Goal: Task Accomplishment & Management: Use online tool/utility

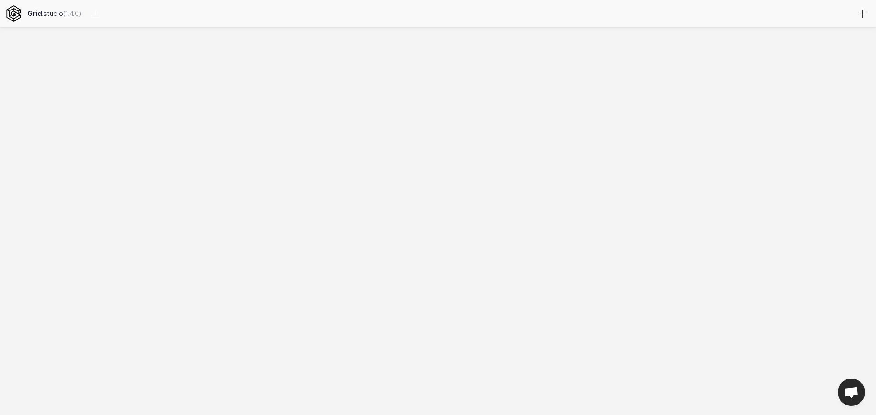
select select
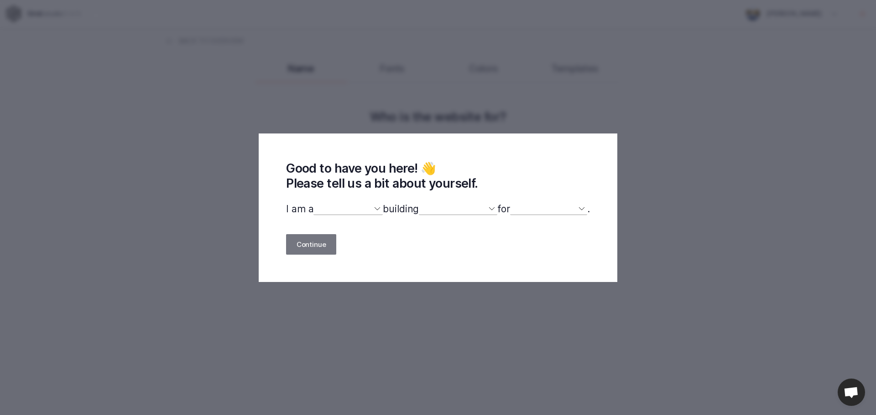
click at [324, 210] on select "designer developer marketer entrepreneur maker person" at bounding box center [347, 209] width 69 height 12
select select "other"
click at [313, 204] on select "designer developer marketer entrepreneur maker person" at bounding box center [347, 209] width 69 height 12
select select
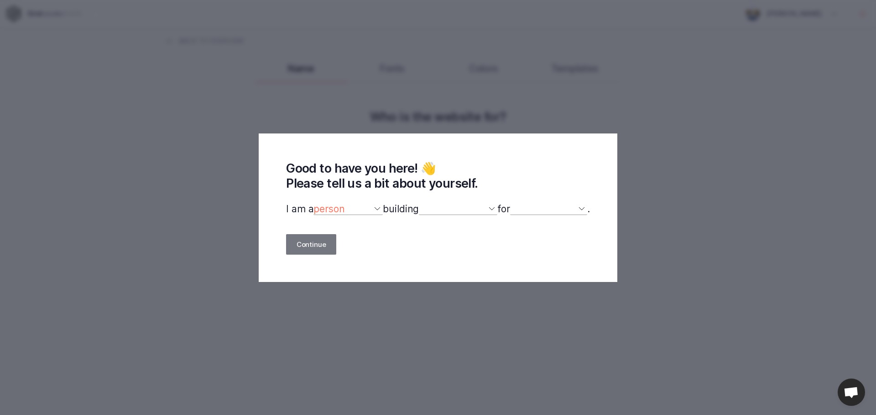
click at [431, 215] on select "a website(s) a portfolio a webshop(s) experiments something else" at bounding box center [458, 209] width 78 height 12
select select "website"
click at [419, 204] on select "a website(s) a portfolio a webshop(s) experiments something else" at bounding box center [458, 209] width 78 height 12
click at [531, 209] on select "myself our company a client a friend clients my dog (other)" at bounding box center [548, 209] width 77 height 12
select select "self"
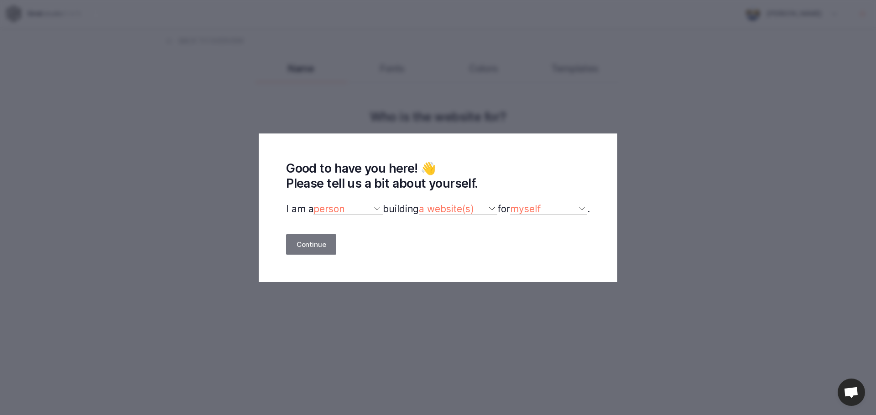
click at [515, 204] on select "myself our company a client a friend clients my dog (other)" at bounding box center [548, 209] width 77 height 12
click at [305, 242] on button "Continue" at bounding box center [311, 244] width 50 height 21
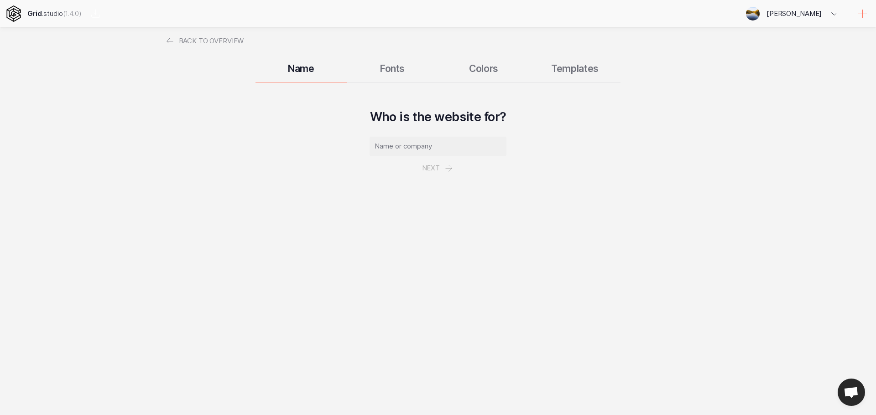
click at [400, 150] on input "text" at bounding box center [437, 146] width 137 height 19
paste input "[URL][DOMAIN_NAME]"
click at [399, 143] on input "[URL][DOMAIN_NAME]" at bounding box center [437, 146] width 137 height 19
click at [487, 149] on input "[DOMAIN_NAME][URL]" at bounding box center [437, 146] width 137 height 19
type input "[DOMAIN_NAME]"
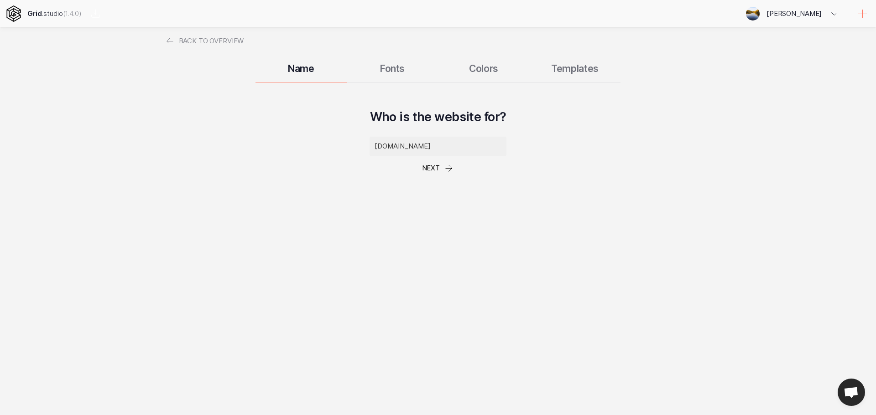
click at [429, 169] on button "Next" at bounding box center [437, 168] width 53 height 25
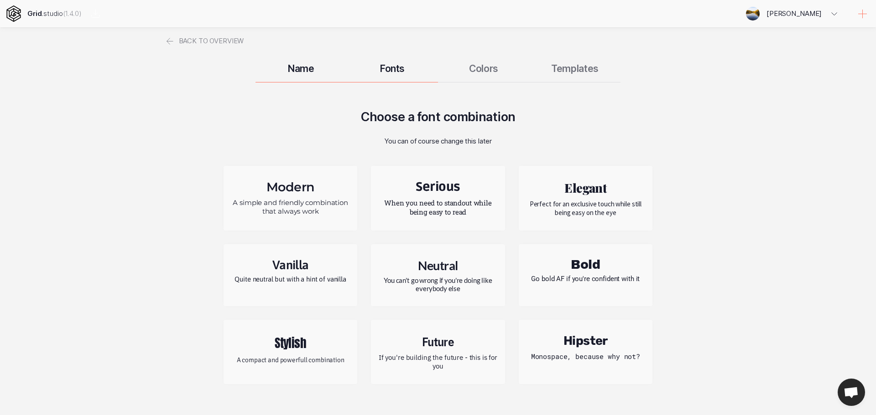
click at [558, 203] on p "Perfect for an exclusive touch while still being easy on the eye" at bounding box center [585, 208] width 120 height 17
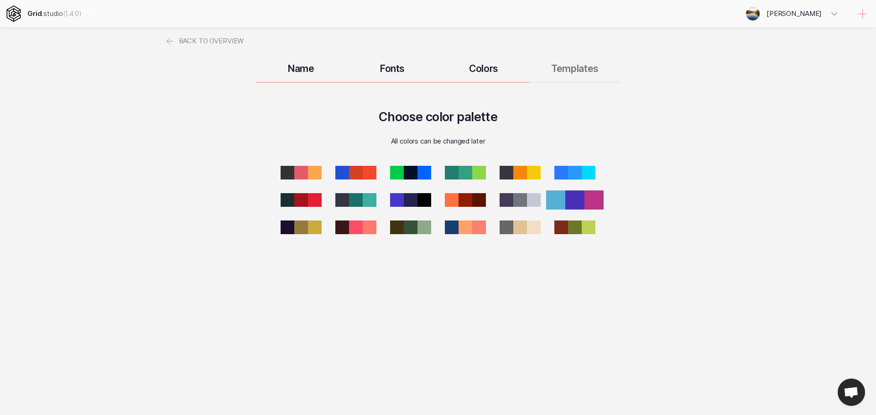
click at [589, 199] on div at bounding box center [593, 200] width 19 height 19
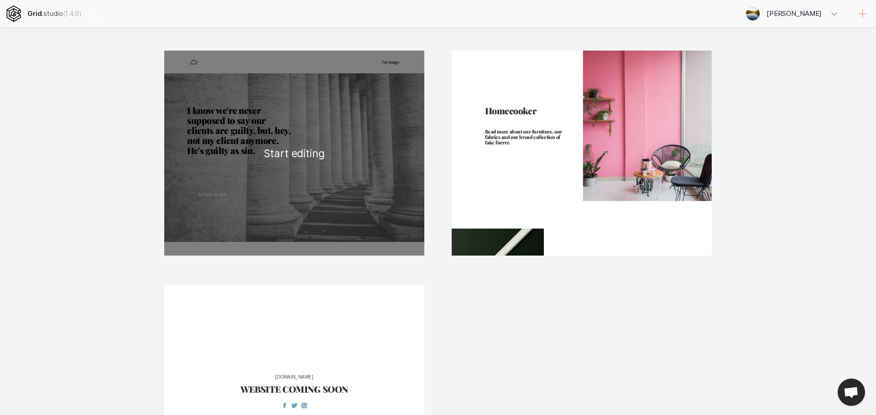
scroll to position [909, 0]
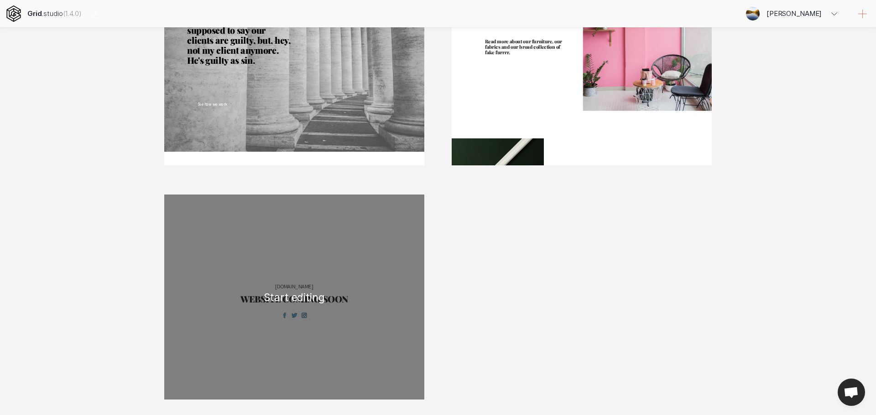
click at [357, 321] on div "[DOMAIN_NAME] WEBSITE COMING SOON" at bounding box center [294, 297] width 260 height 205
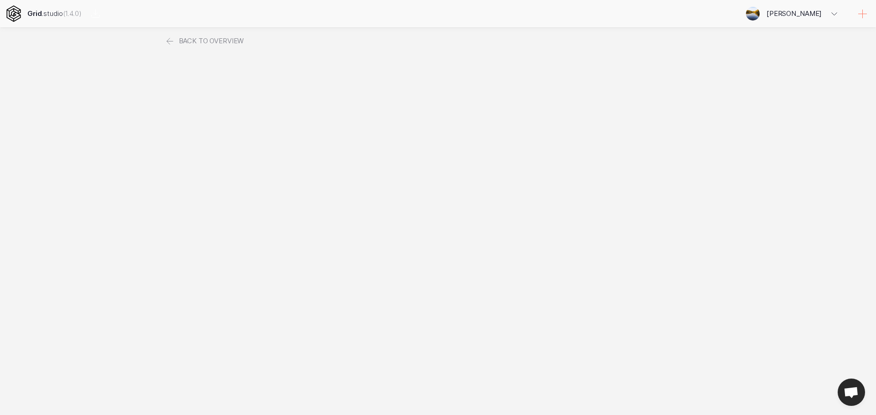
scroll to position [0, 0]
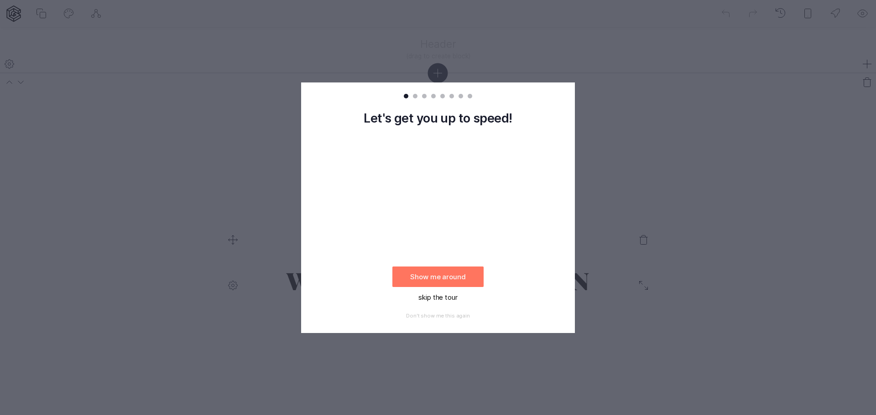
click at [449, 299] on button "skip the tour" at bounding box center [437, 297] width 91 height 21
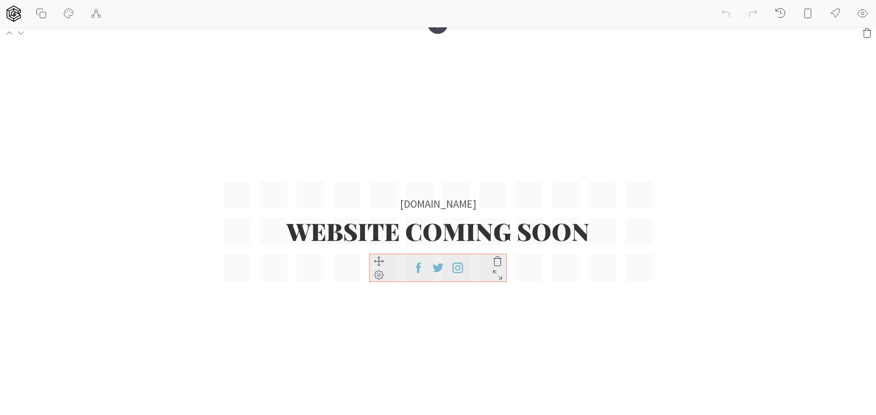
scroll to position [119, 0]
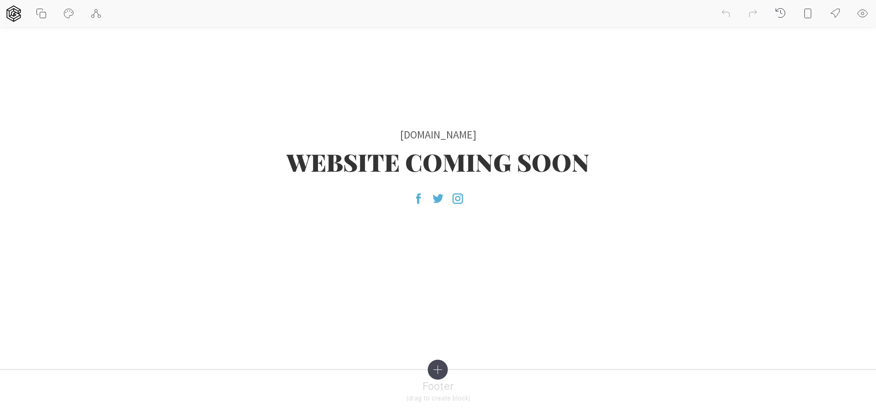
click at [441, 373] on icon at bounding box center [438, 370] width 20 height 20
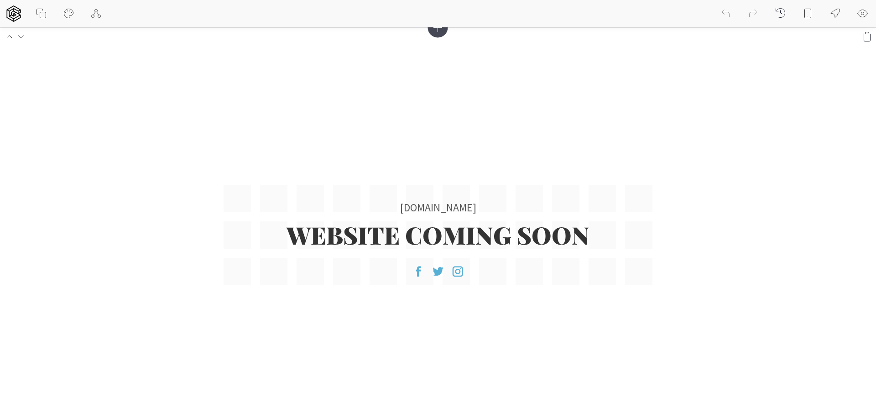
scroll to position [0, 0]
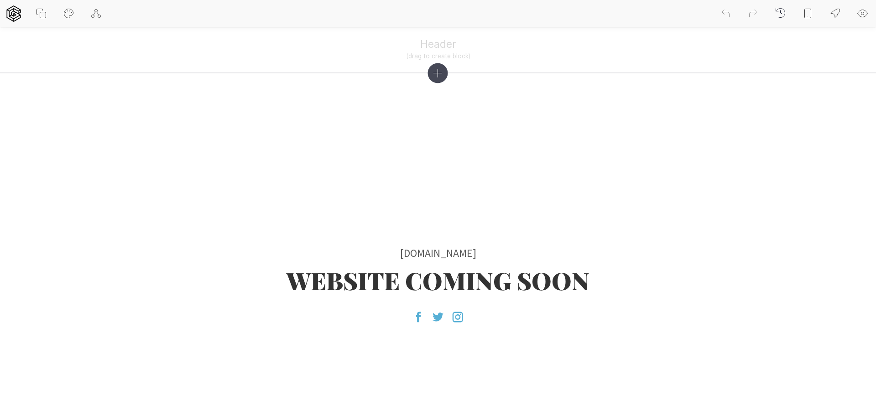
click at [438, 78] on icon at bounding box center [438, 73] width 8 height 8
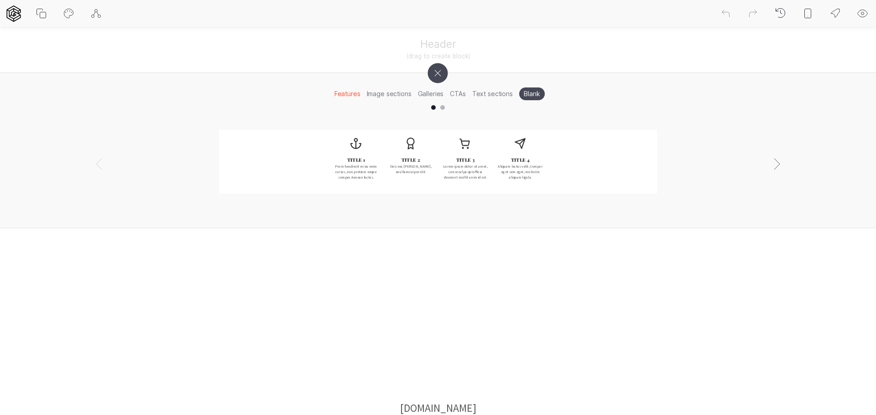
click at [483, 95] on li "Text sections" at bounding box center [492, 94] width 47 height 14
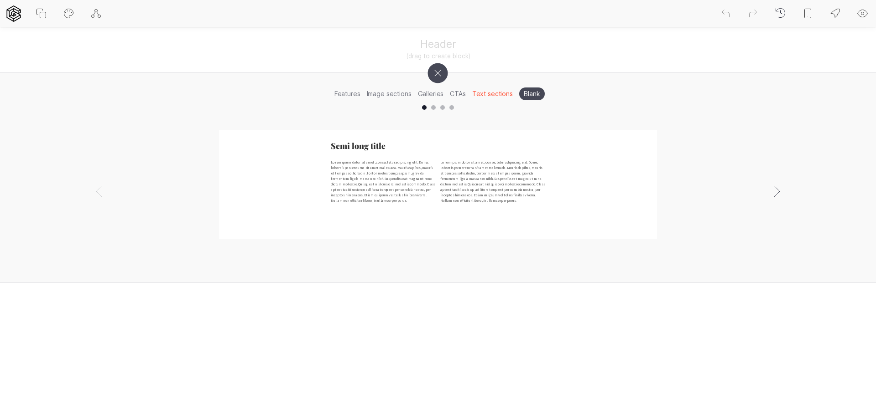
click at [453, 93] on li "CTAs" at bounding box center [457, 94] width 22 height 14
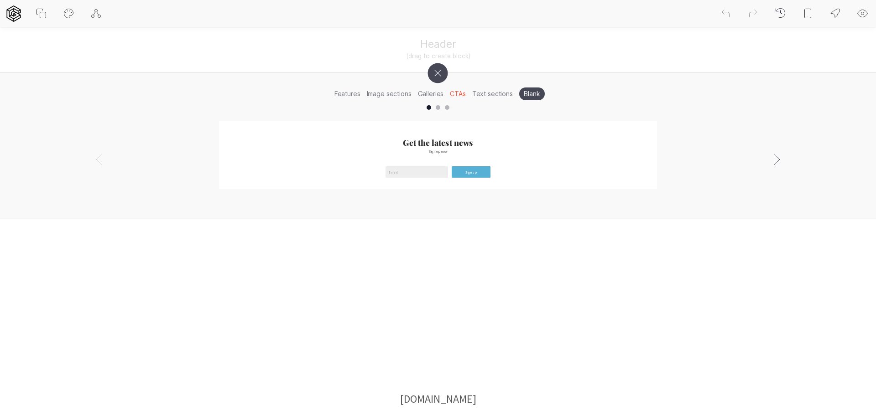
click at [410, 94] on li "Image sections" at bounding box center [388, 94] width 51 height 14
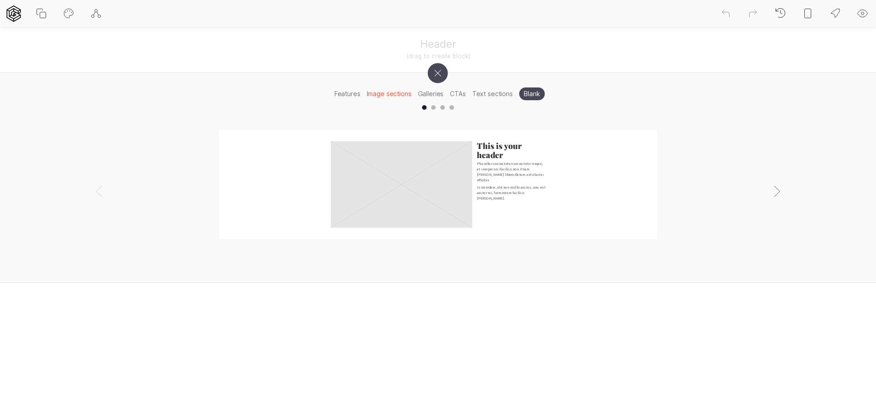
click at [358, 96] on li "Features" at bounding box center [347, 94] width 32 height 14
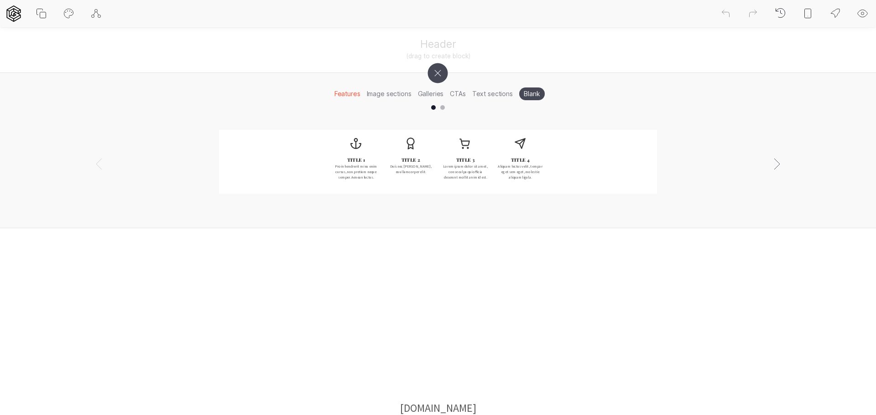
click at [430, 92] on li "Galleries" at bounding box center [431, 94] width 32 height 14
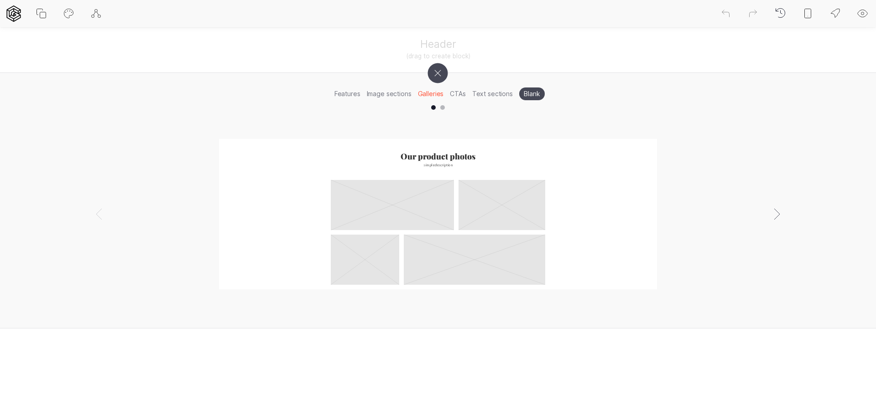
click at [540, 94] on li "Blank" at bounding box center [532, 94] width 26 height 13
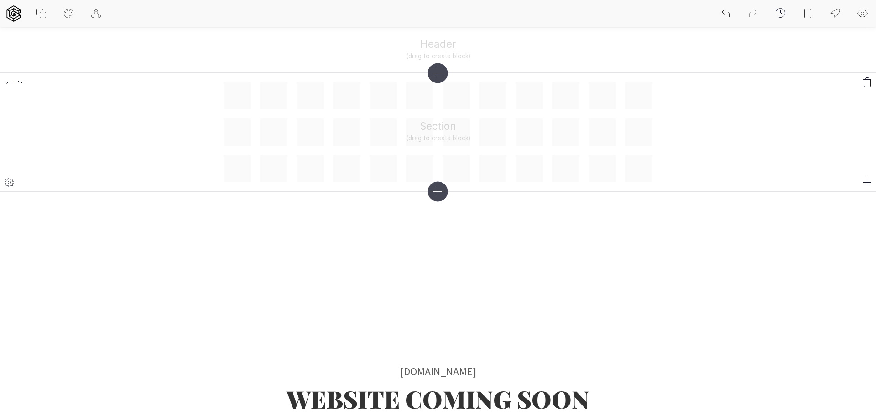
click at [867, 85] on icon at bounding box center [866, 82] width 11 height 11
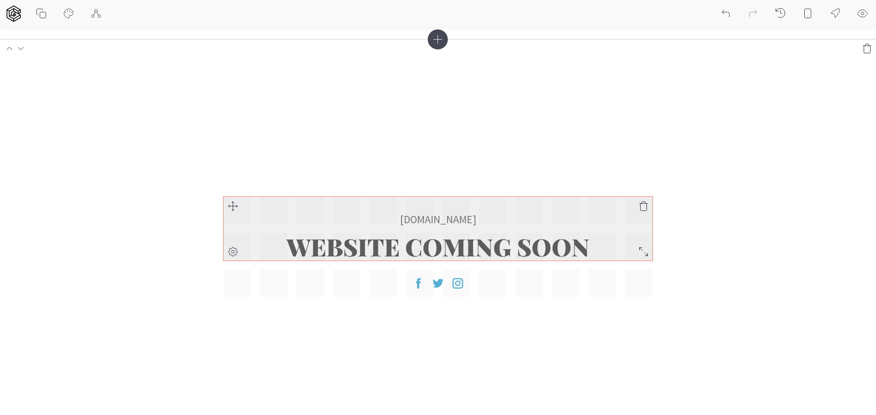
scroll to position [91, 0]
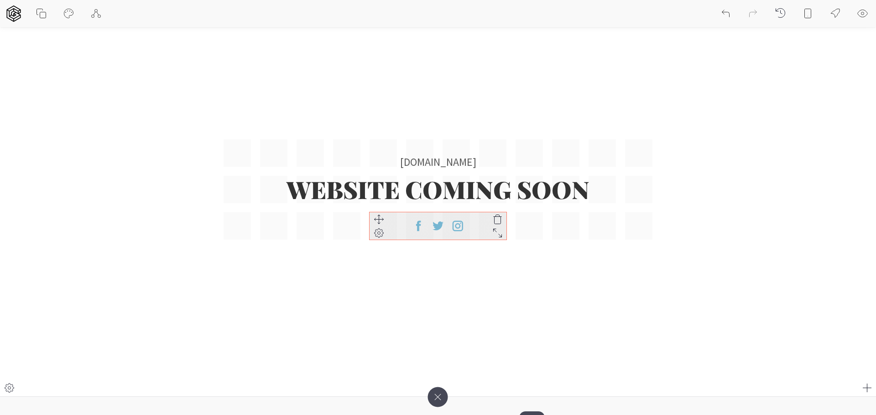
click at [438, 223] on icon at bounding box center [437, 226] width 11 height 9
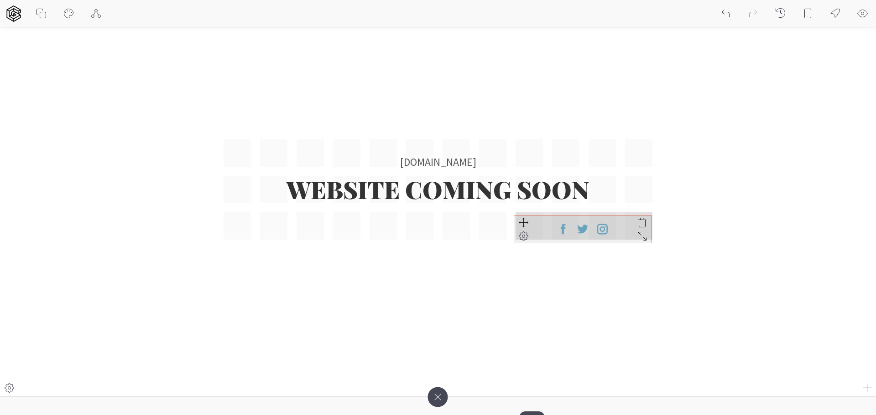
click at [523, 226] on div "[DOMAIN_NAME] WEBSITE COMING SOON" at bounding box center [437, 190] width 429 height 100
click at [501, 280] on section "[DOMAIN_NAME] WEBSITE COMING SOON" at bounding box center [438, 189] width 876 height 415
click at [564, 225] on icon at bounding box center [564, 226] width 5 height 10
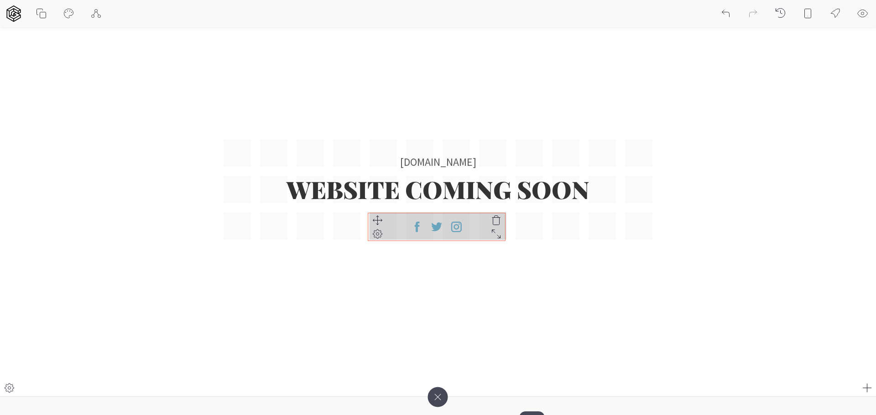
click at [374, 223] on div "[DOMAIN_NAME] WEBSITE COMING SOON" at bounding box center [437, 190] width 429 height 100
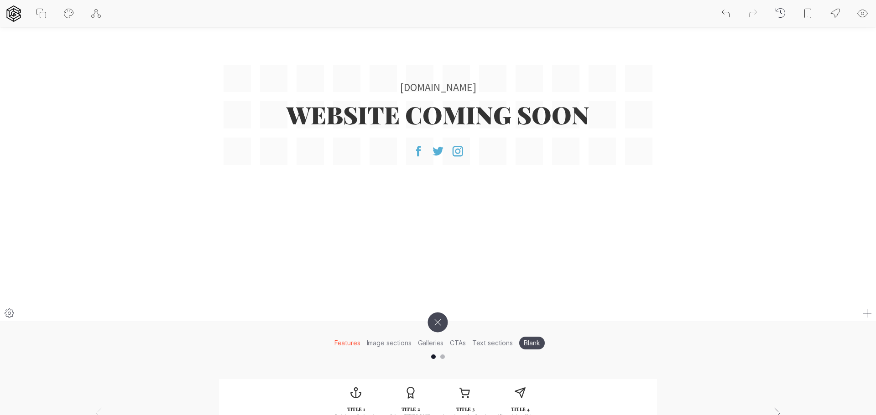
scroll to position [274, 0]
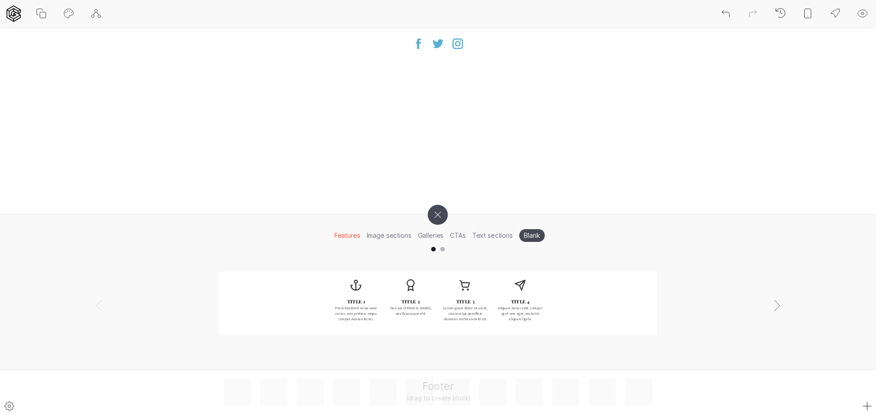
click at [443, 401] on div "Footer (drag to create block)" at bounding box center [437, 392] width 429 height 27
drag, startPoint x: 442, startPoint y: 391, endPoint x: 441, endPoint y: 410, distance: 19.6
click at [441, 410] on footer "Footer (drag to create block)" at bounding box center [438, 393] width 876 height 46
click at [459, 394] on div "Footer (drag to create block)" at bounding box center [437, 392] width 429 height 27
click at [460, 394] on div "Footer (drag to create block)" at bounding box center [437, 392] width 429 height 27
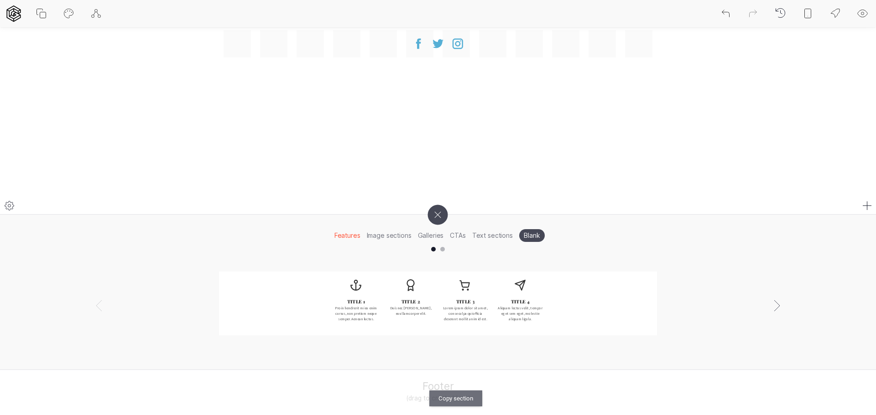
click at [276, 176] on section "[DOMAIN_NAME] WEBSITE COMING SOON" at bounding box center [438, 6] width 876 height 415
click at [16, 404] on div at bounding box center [9, 406] width 18 height 18
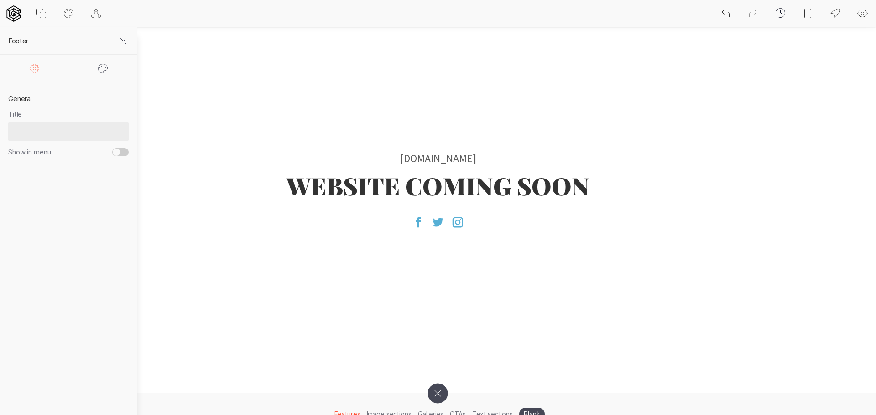
scroll to position [91, 0]
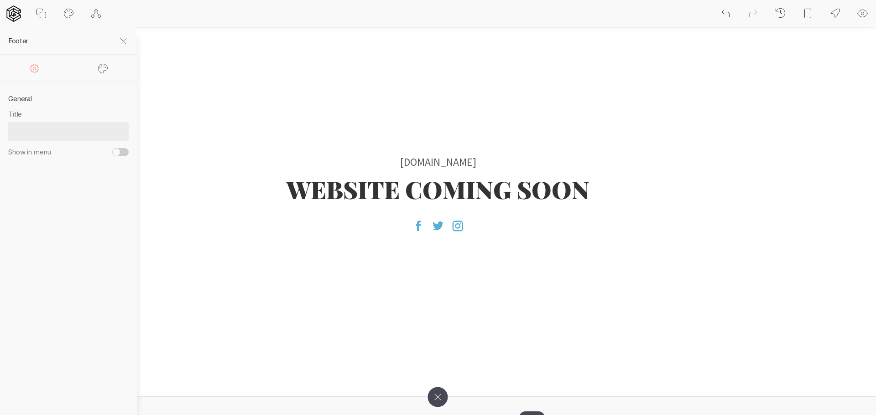
click at [66, 12] on icon at bounding box center [69, 12] width 6 height 2
select select "Source Sans Pro"
select select "400"
select select "Playfair Display"
select select "900"
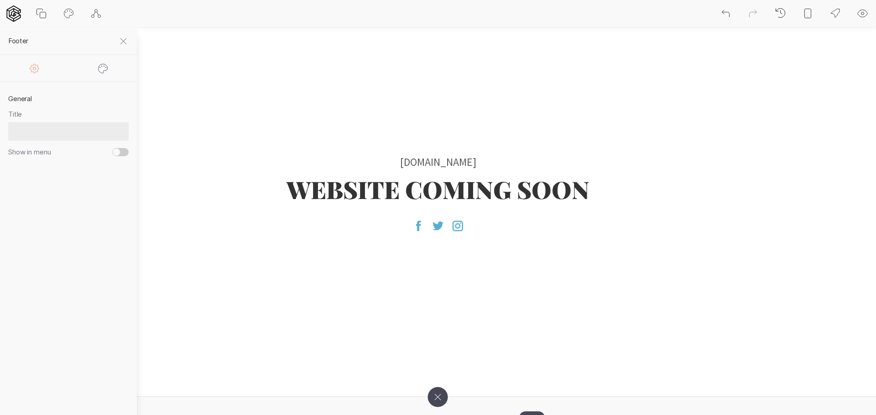
select select "color"
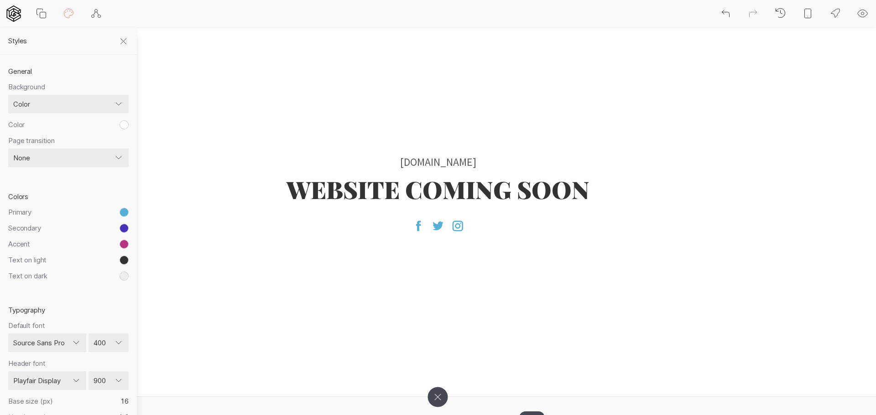
click at [123, 122] on button "toggle color picker dialog" at bounding box center [123, 124] width 9 height 9
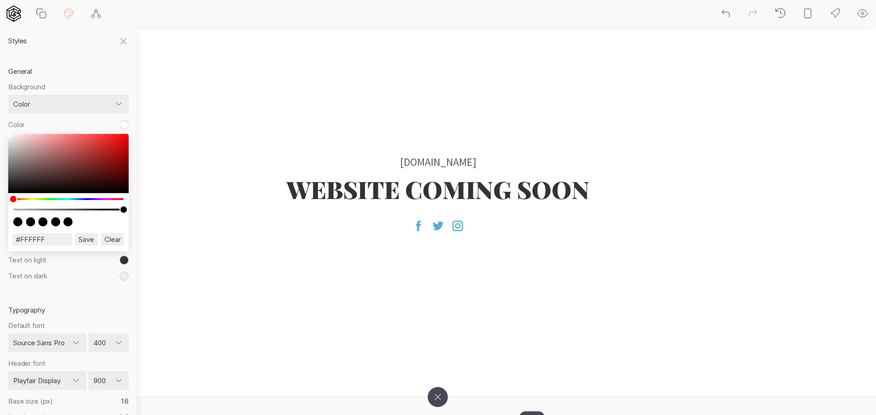
click at [30, 199] on div "color picker dialog" at bounding box center [68, 199] width 110 height 2
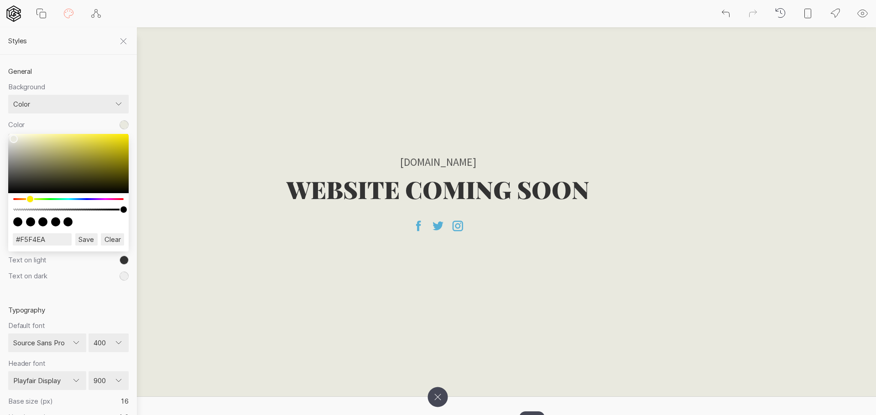
type input "#F7F6EC"
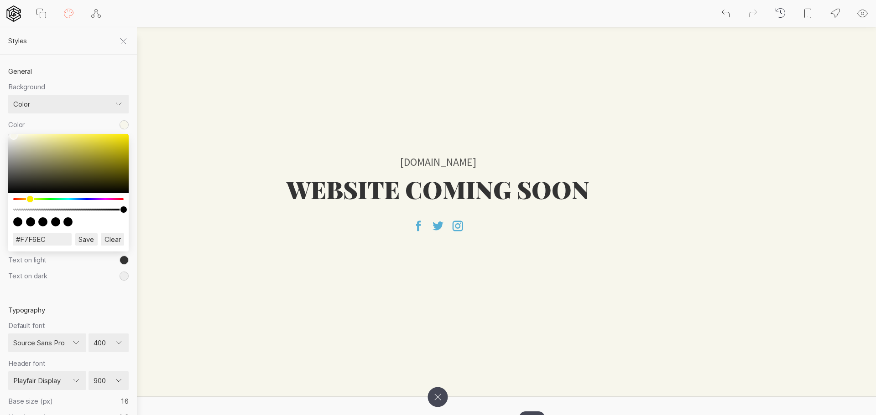
click at [14, 136] on div "color picker dialog" at bounding box center [68, 163] width 120 height 59
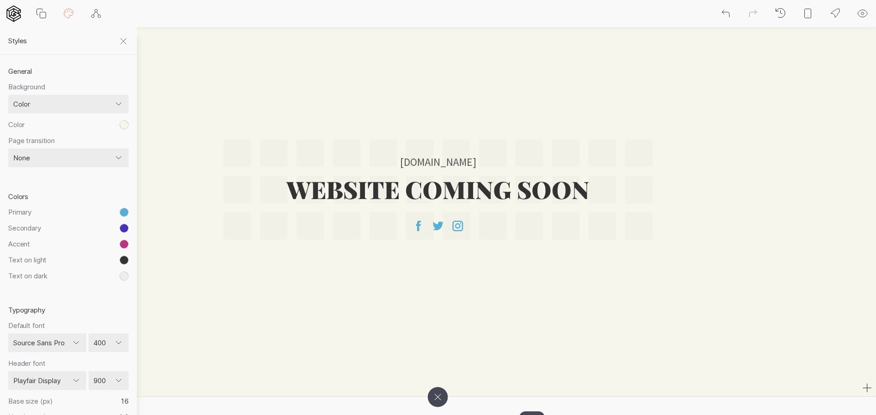
click at [171, 263] on section "[DOMAIN_NAME] WEBSITE COMING SOON" at bounding box center [438, 189] width 876 height 415
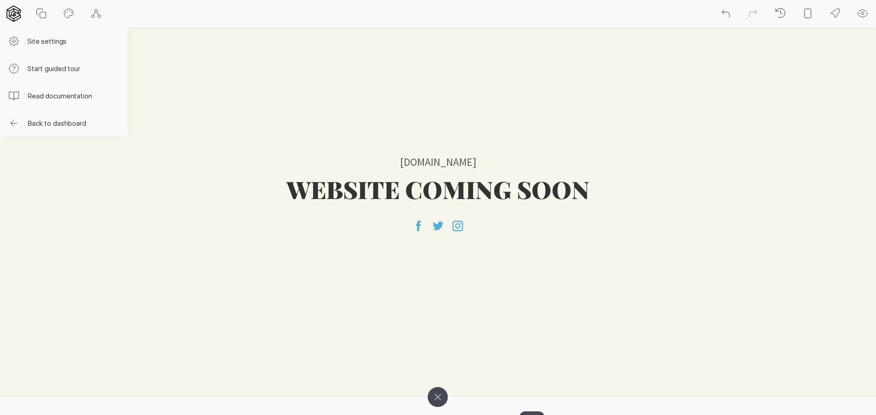
click at [13, 16] on icon at bounding box center [13, 13] width 14 height 16
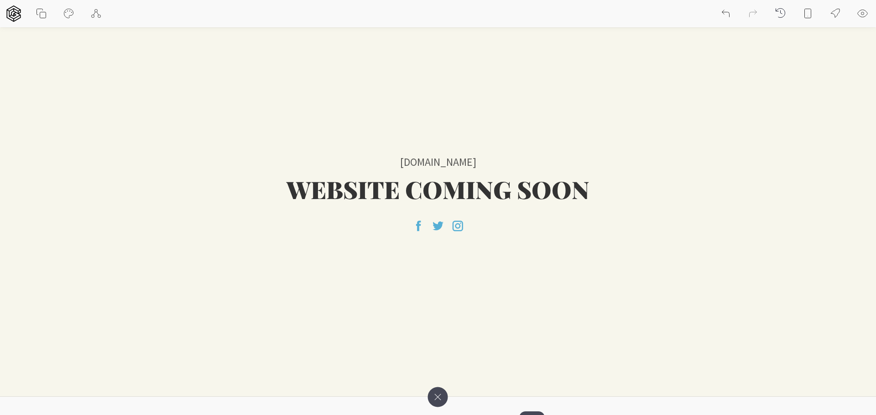
click at [77, 12] on button at bounding box center [68, 13] width 27 height 27
select select "color"
select select "Source Sans Pro"
select select "400"
select select "Playfair Display"
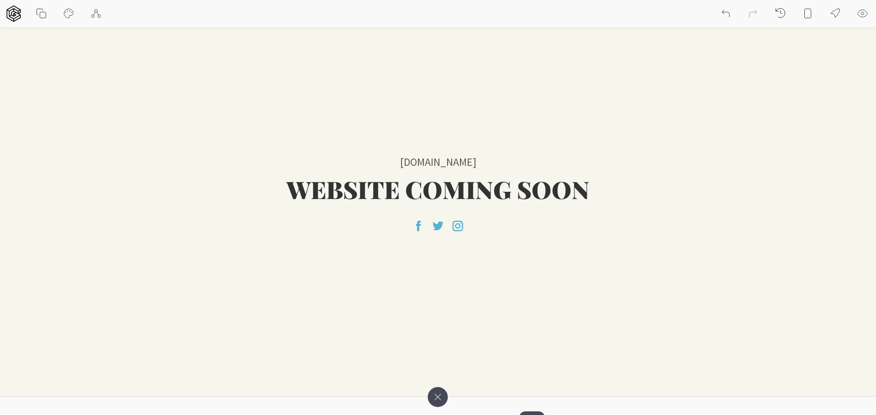
select select "900"
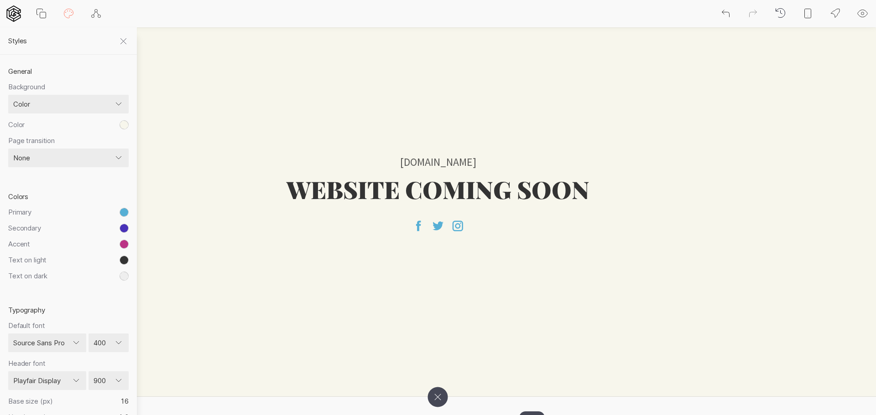
click at [121, 210] on button "toggle color picker dialog" at bounding box center [123, 212] width 9 height 9
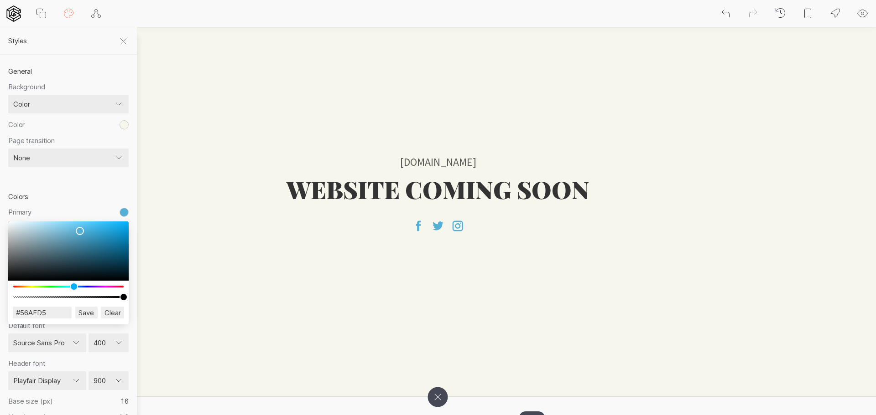
click at [101, 289] on div "color picker dialog" at bounding box center [68, 262] width 120 height 80
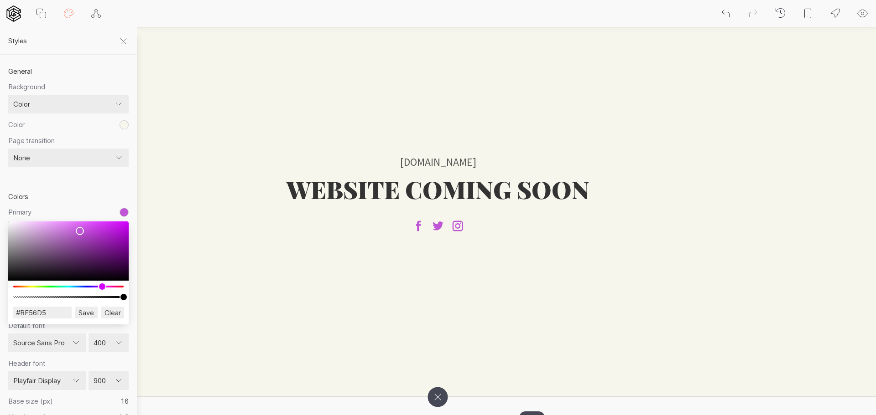
click at [101, 286] on div "color picker dialog" at bounding box center [68, 287] width 110 height 2
type input "#C866DC"
drag, startPoint x: 85, startPoint y: 231, endPoint x: 72, endPoint y: 230, distance: 12.8
click at [72, 230] on div "color picker dialog" at bounding box center [68, 251] width 120 height 59
click at [80, 311] on input "Save" at bounding box center [86, 313] width 22 height 12
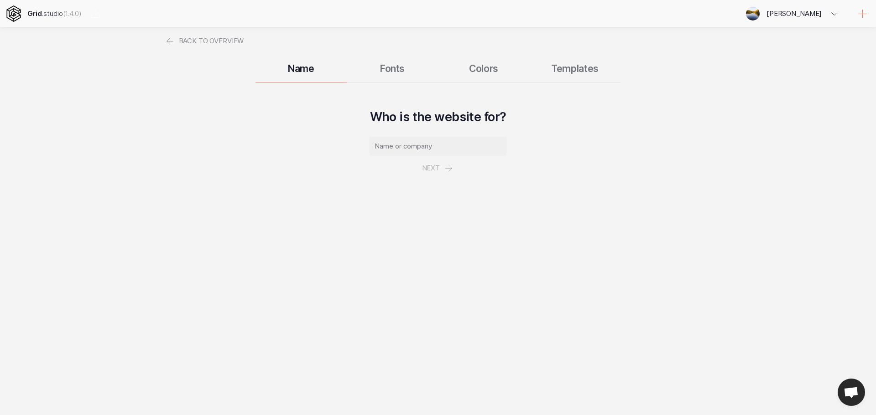
click at [10, 17] on icon at bounding box center [13, 13] width 14 height 16
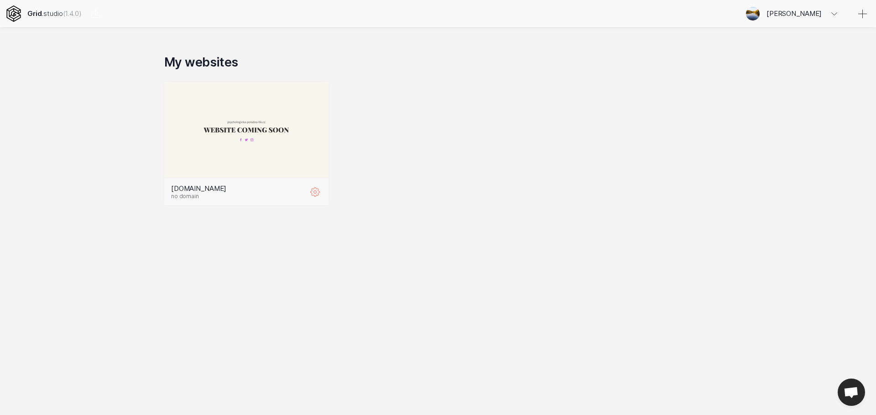
click at [325, 195] on button at bounding box center [314, 191] width 27 height 27
select select "EN"
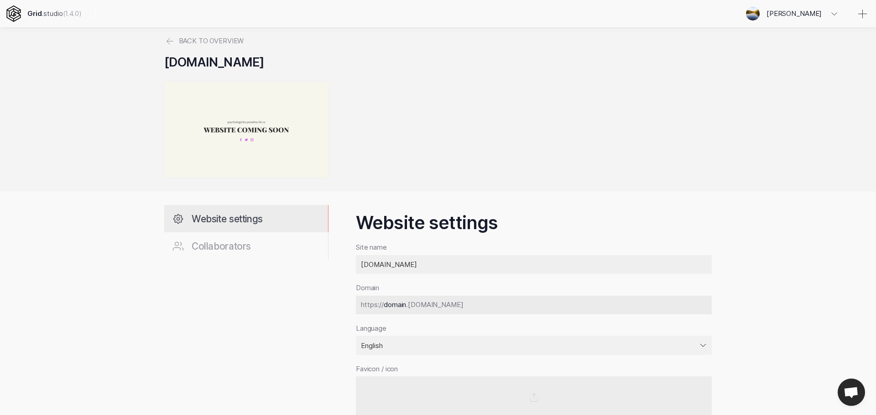
click at [211, 222] on span "Website settings" at bounding box center [227, 218] width 71 height 11
click at [16, 16] on icon at bounding box center [13, 13] width 16 height 16
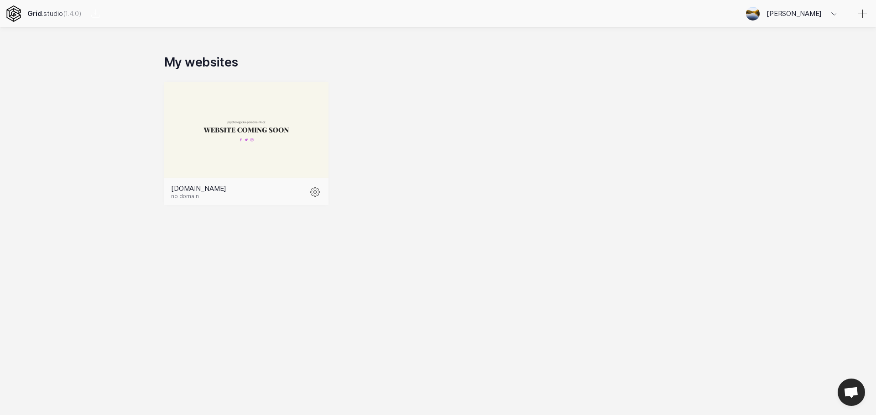
click at [193, 64] on h2 "My websites" at bounding box center [437, 62] width 547 height 15
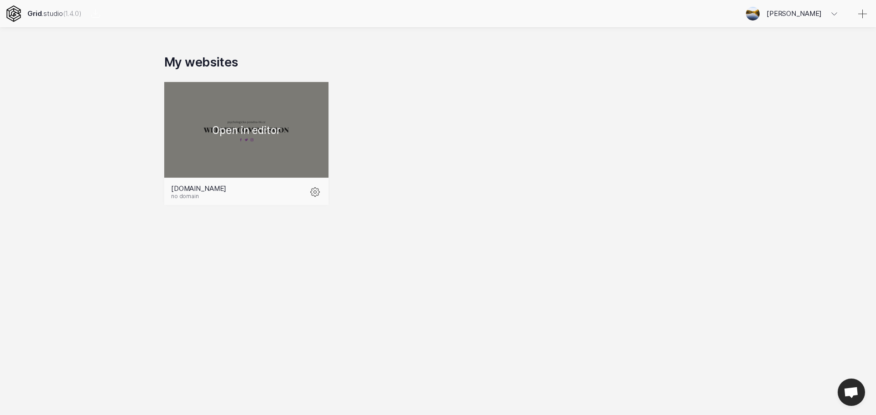
click at [201, 128] on div at bounding box center [246, 130] width 164 height 96
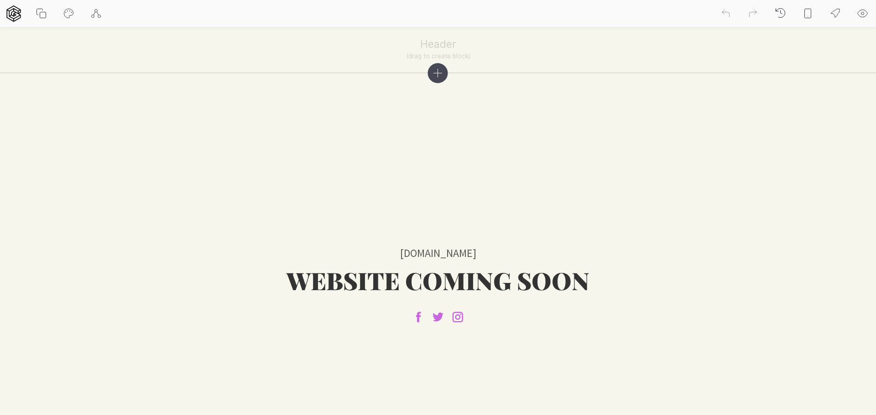
click at [30, 16] on button at bounding box center [40, 13] width 27 height 27
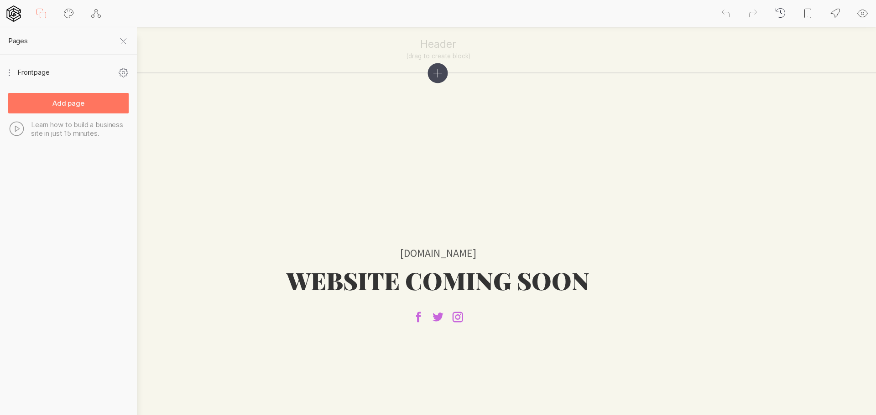
click at [13, 19] on icon at bounding box center [13, 13] width 14 height 16
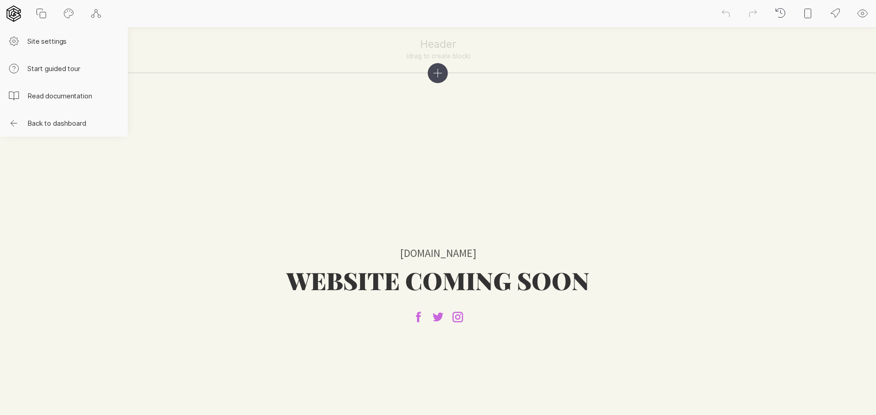
click at [17, 14] on icon at bounding box center [13, 13] width 16 height 16
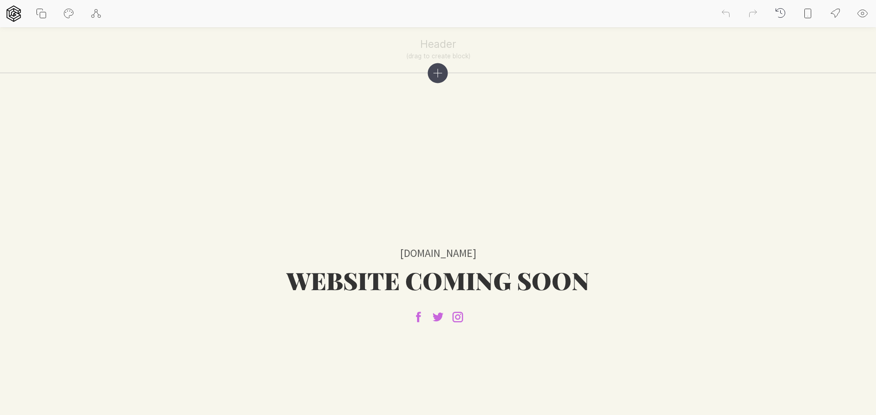
click at [688, 22] on div "Site settings Start guided tour Read documentation Back to dashboard" at bounding box center [355, 13] width 711 height 27
click at [722, 15] on icon at bounding box center [725, 13] width 11 height 11
click at [776, 11] on icon at bounding box center [779, 11] width 6 height 5
click at [840, 13] on icon at bounding box center [834, 13] width 11 height 11
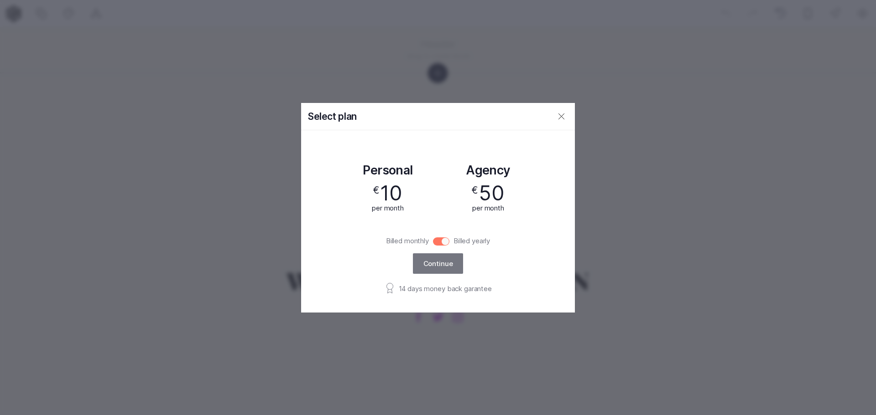
click at [556, 111] on icon at bounding box center [561, 116] width 11 height 11
